Goal: Task Accomplishment & Management: Complete application form

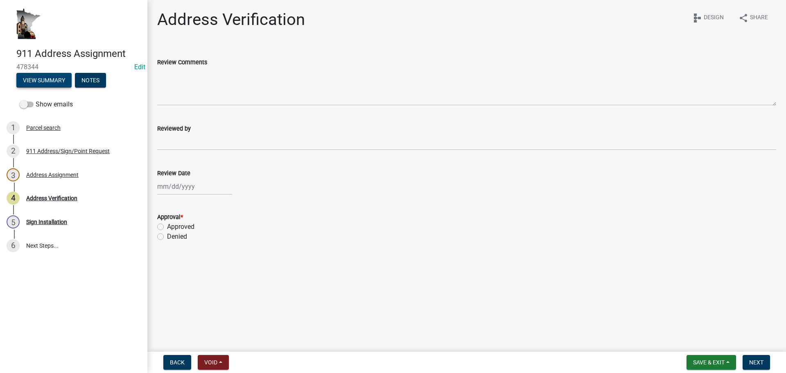
click at [53, 82] on button "View Summary" at bounding box center [43, 80] width 55 height 15
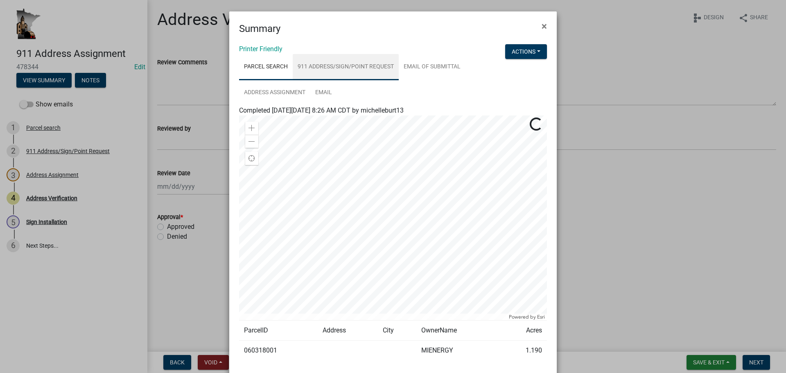
click at [348, 66] on link "911 Address/Sign/Point Request" at bounding box center [346, 67] width 106 height 26
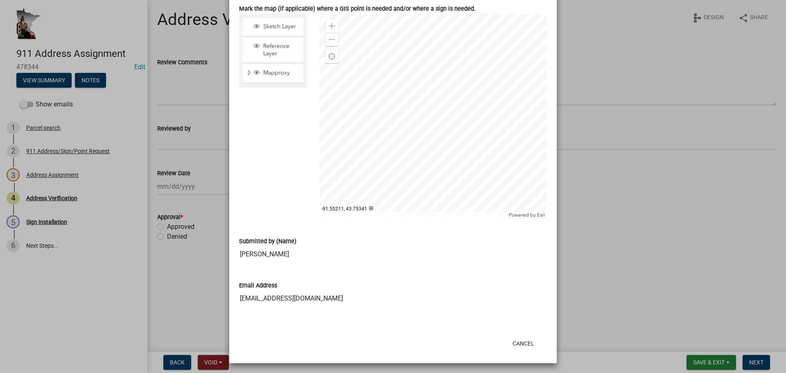
scroll to position [595, 0]
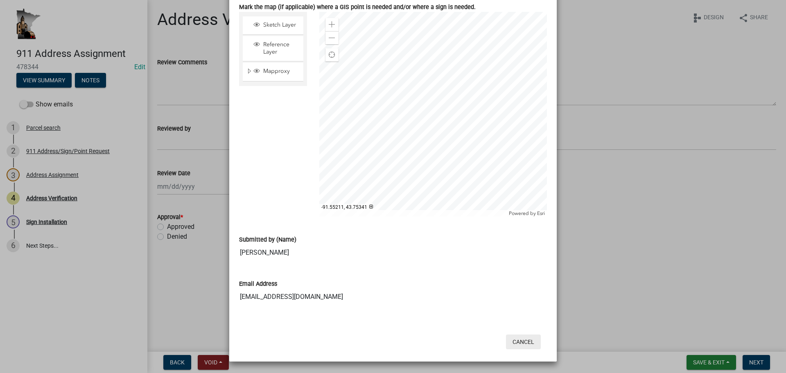
click at [526, 343] on button "Cancel" at bounding box center [523, 342] width 35 height 15
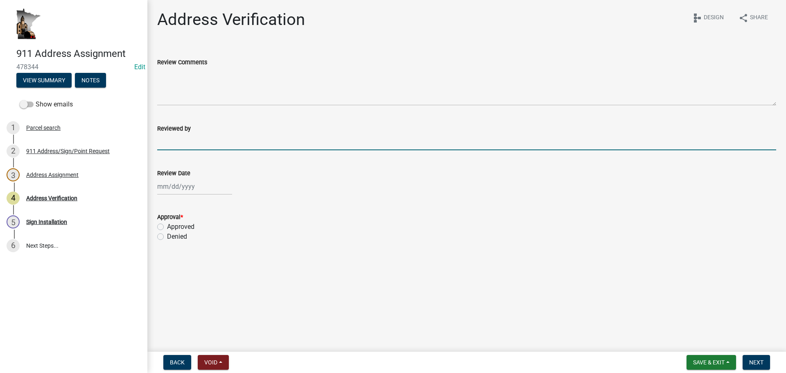
click at [201, 140] on input "Reviewed by" at bounding box center [466, 141] width 619 height 17
type input "[PERSON_NAME]-mec"
select select "9"
select select "2025"
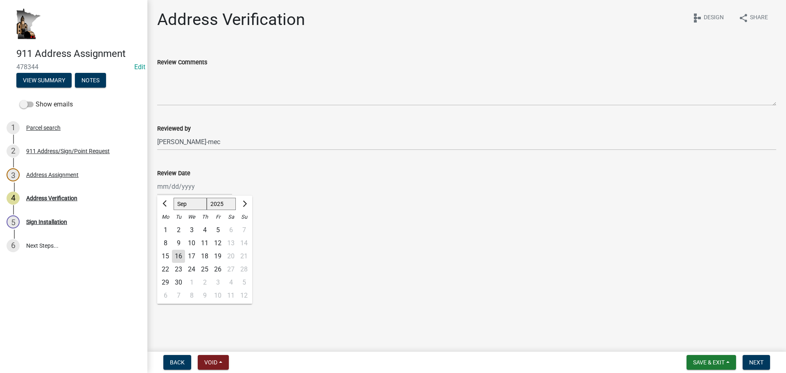
click at [184, 188] on div "[PERSON_NAME] Feb Mar Apr [PERSON_NAME][DATE] Oct Nov [DATE] 1526 1527 1528 152…" at bounding box center [194, 186] width 75 height 17
click at [177, 258] on div "16" at bounding box center [178, 256] width 13 height 13
type input "[DATE]"
click at [167, 226] on label "Approved" at bounding box center [180, 227] width 27 height 10
click at [167, 226] on input "Approved" at bounding box center [169, 224] width 5 height 5
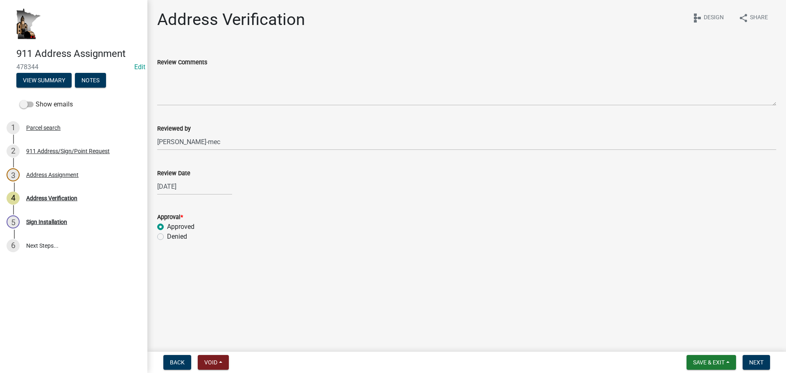
radio input "true"
click at [762, 363] on span "Next" at bounding box center [756, 362] width 14 height 7
